Goal: Go to known website: Go to known website

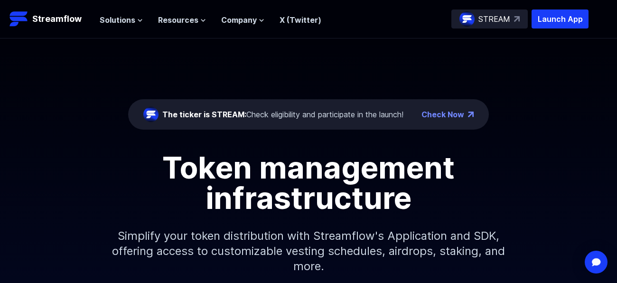
click at [312, 114] on div "The ticker is STREAM: Check eligibility and participate in the launch!" at bounding box center [282, 114] width 241 height 11
click at [48, 32] on header "Streamflow Launch App STREAM Solutions Overview Streamflow features an all-in-o…" at bounding box center [308, 19] width 617 height 38
click at [55, 26] on link "Streamflow" at bounding box center [49, 18] width 81 height 19
click at [516, 18] on img at bounding box center [517, 19] width 6 height 6
click at [570, 19] on p "Launch App" at bounding box center [559, 18] width 57 height 19
